Goal: Task Accomplishment & Management: Use online tool/utility

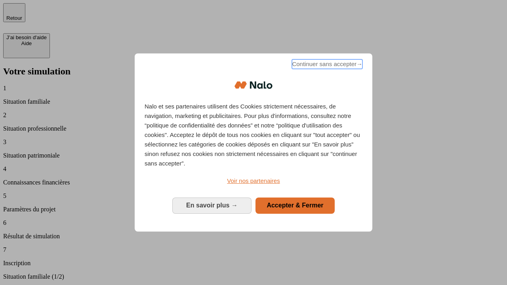
click at [326, 65] on span "Continuer sans accepter →" at bounding box center [327, 64] width 71 height 10
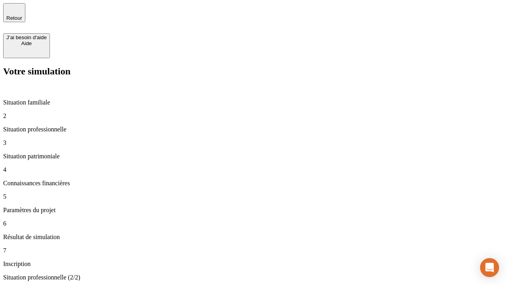
type input "30 000"
type input "1 000"
